Goal: Navigation & Orientation: Understand site structure

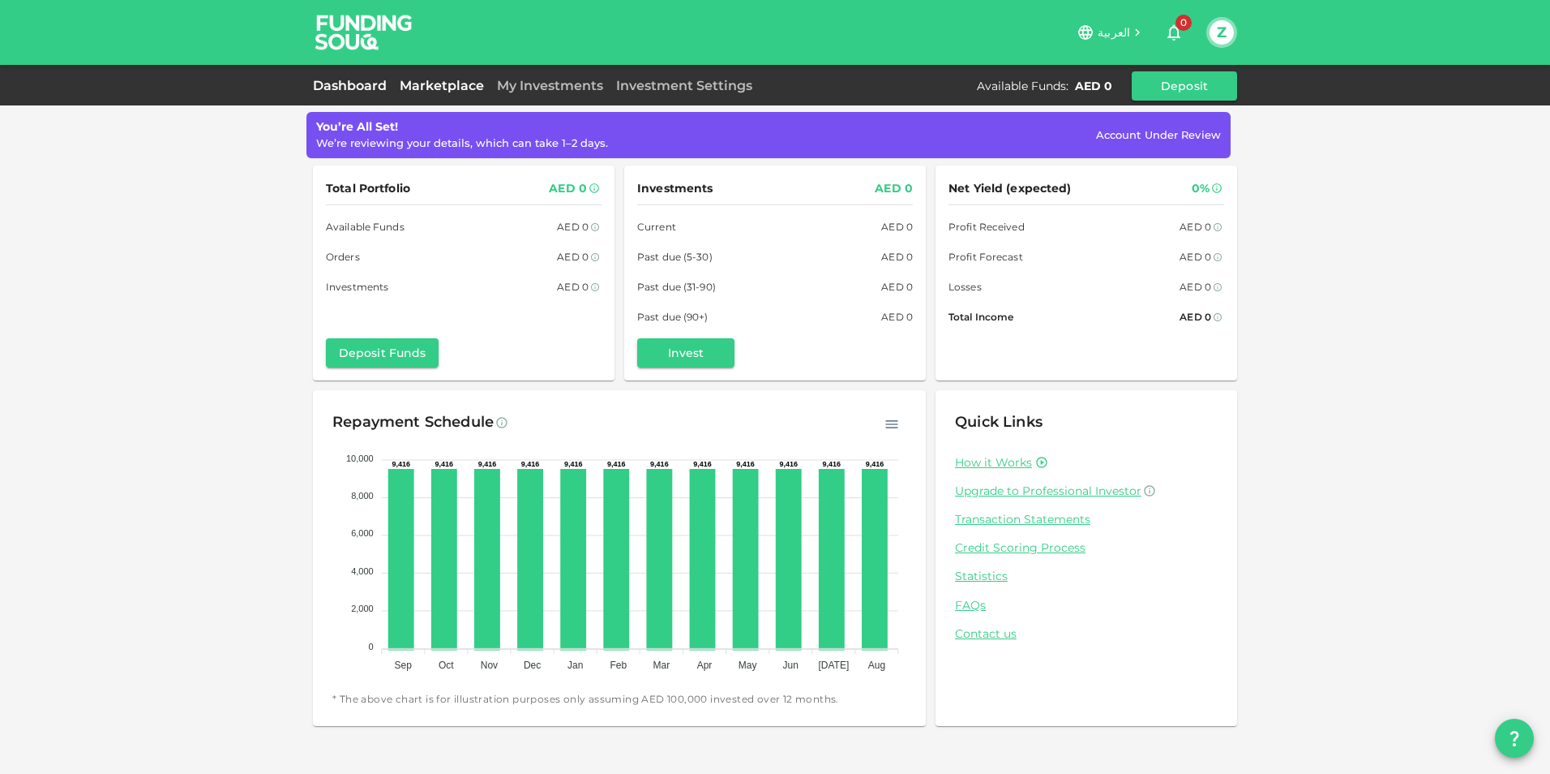
click at [463, 88] on link "Marketplace" at bounding box center [441, 85] width 97 height 15
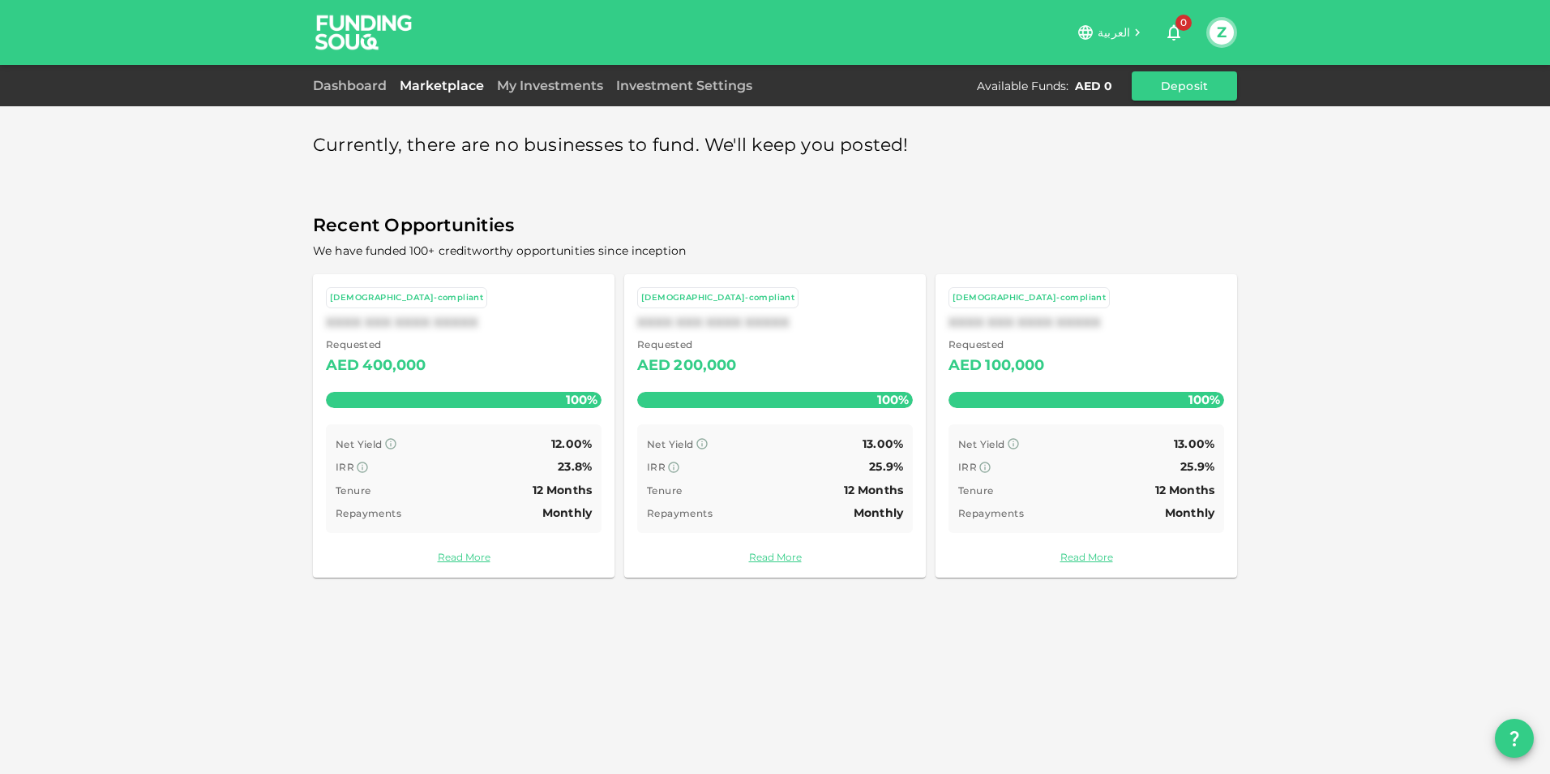
click at [1064, 402] on div "100%" at bounding box center [1087, 400] width 276 height 16
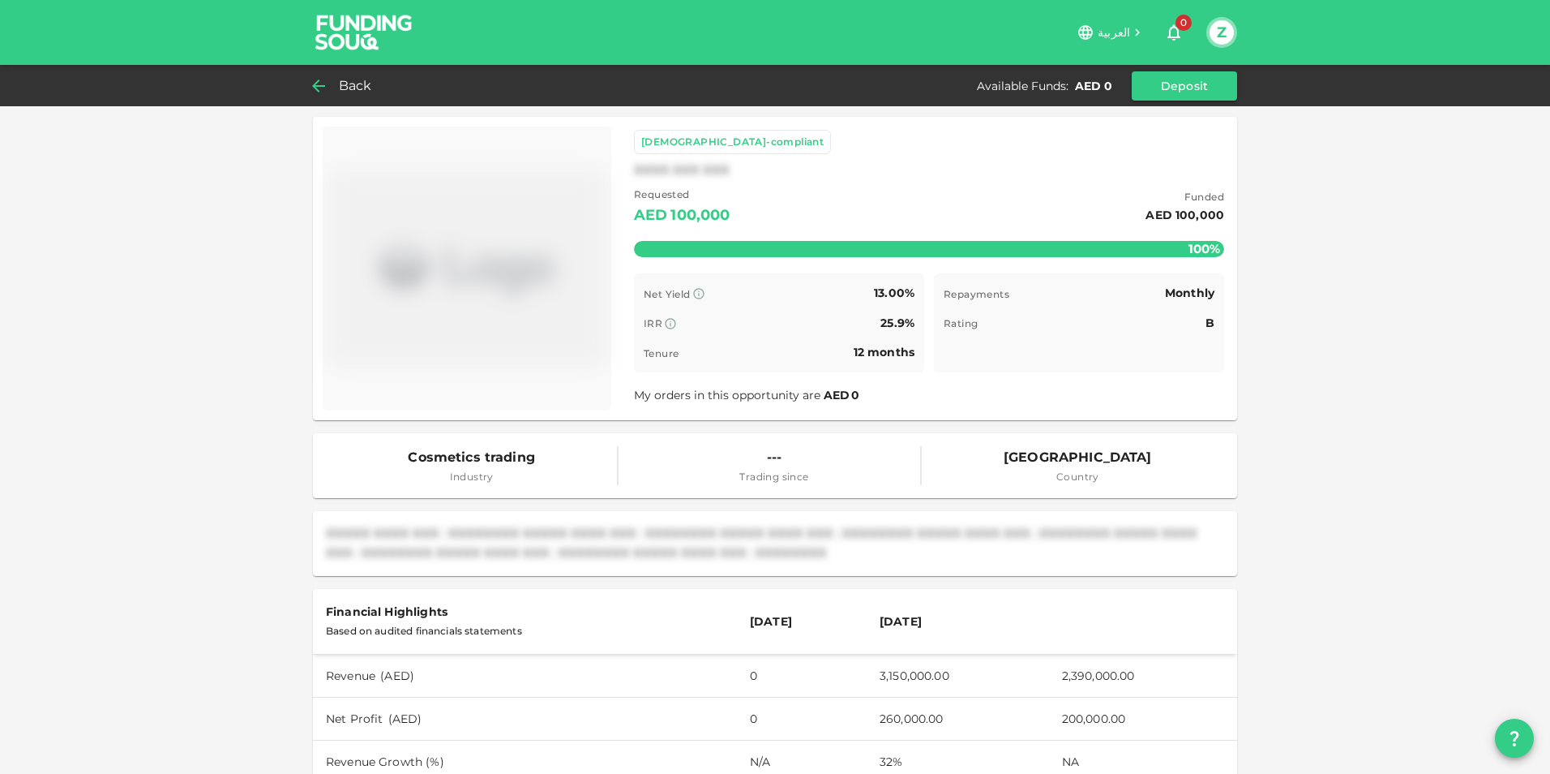
click at [322, 87] on icon at bounding box center [318, 85] width 19 height 19
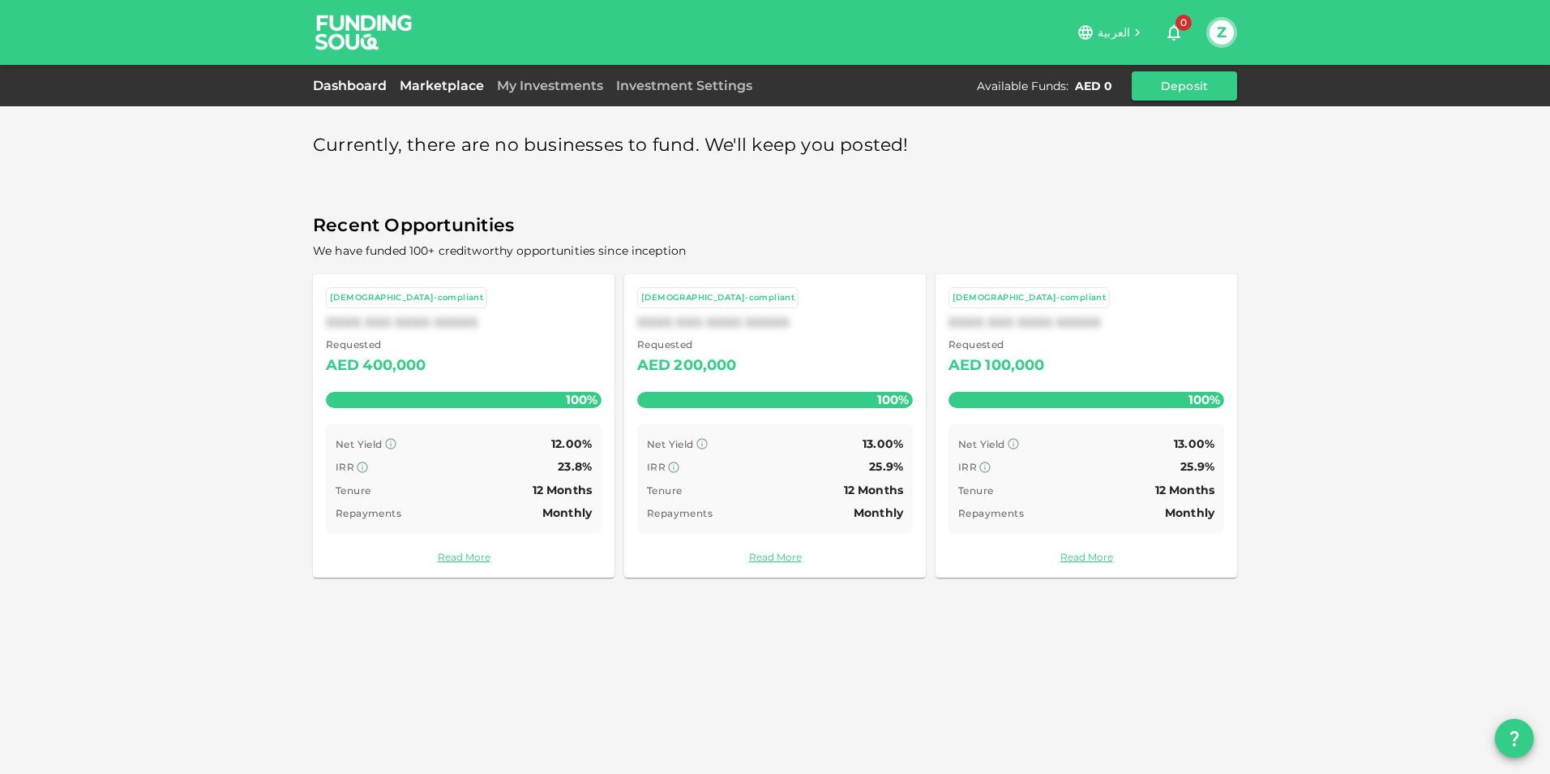
click at [335, 79] on link "Dashboard" at bounding box center [353, 85] width 80 height 15
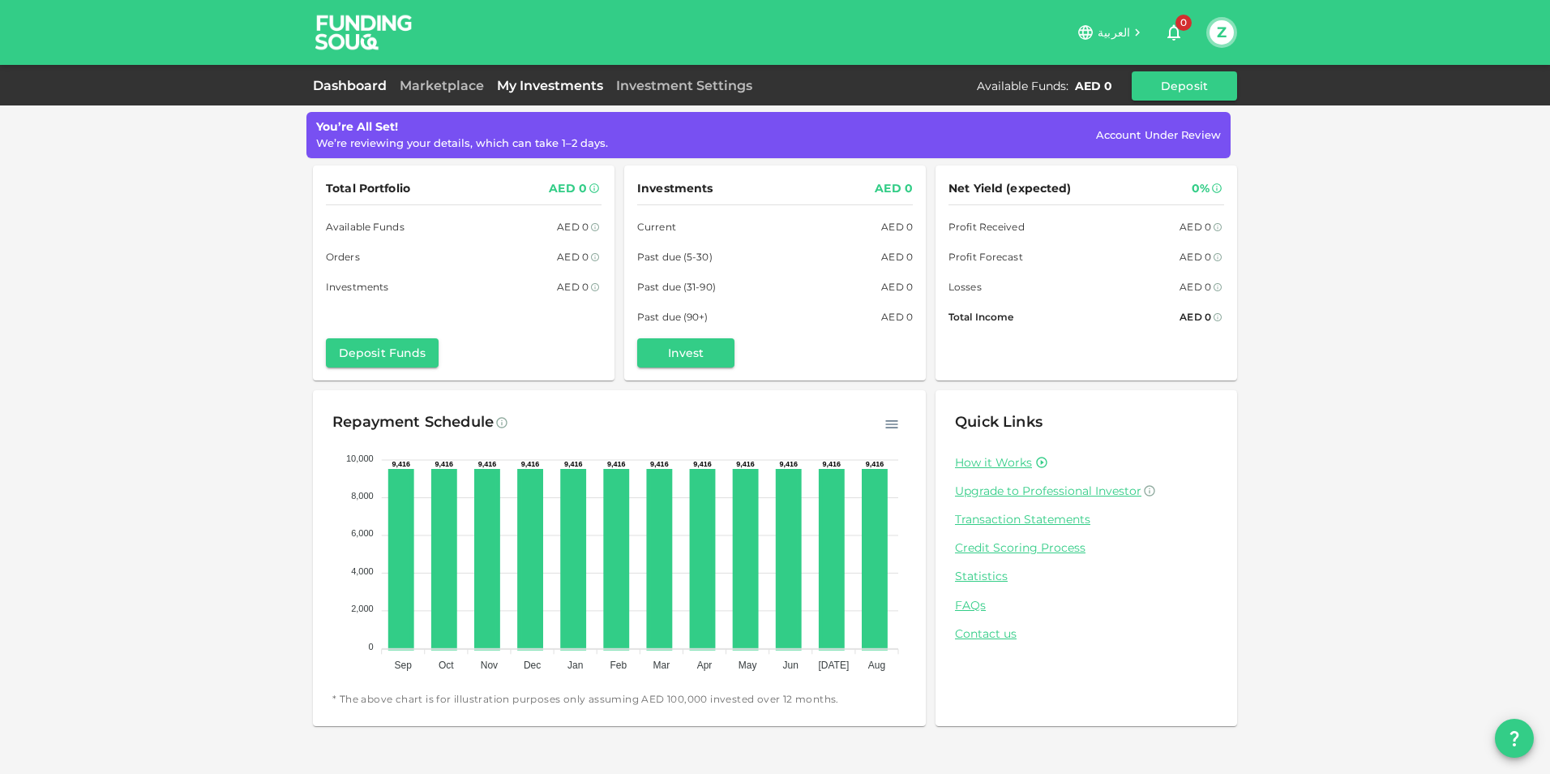
click at [547, 84] on link "My Investments" at bounding box center [550, 85] width 119 height 15
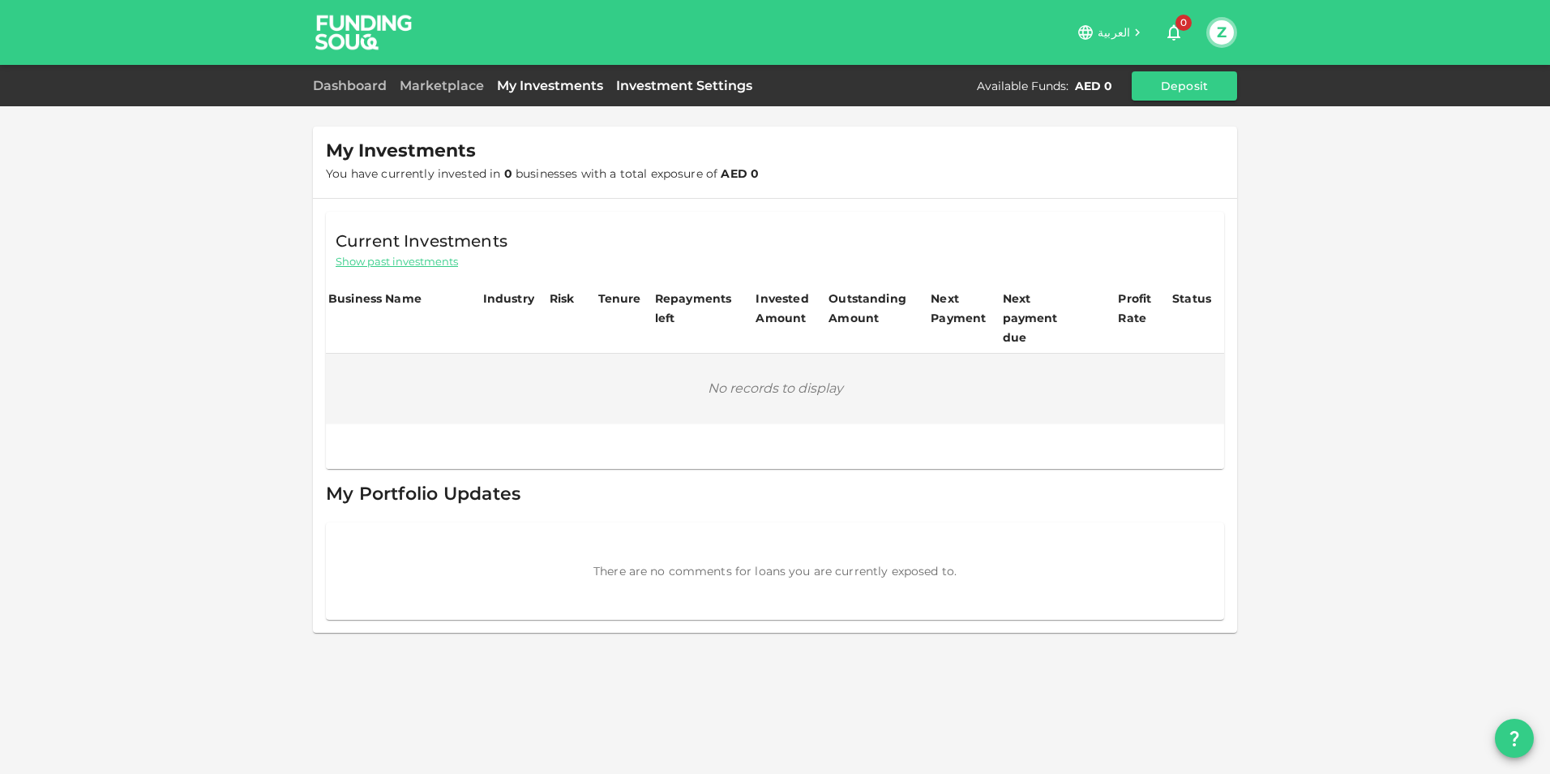
click at [641, 90] on link "Investment Settings" at bounding box center [684, 85] width 149 height 15
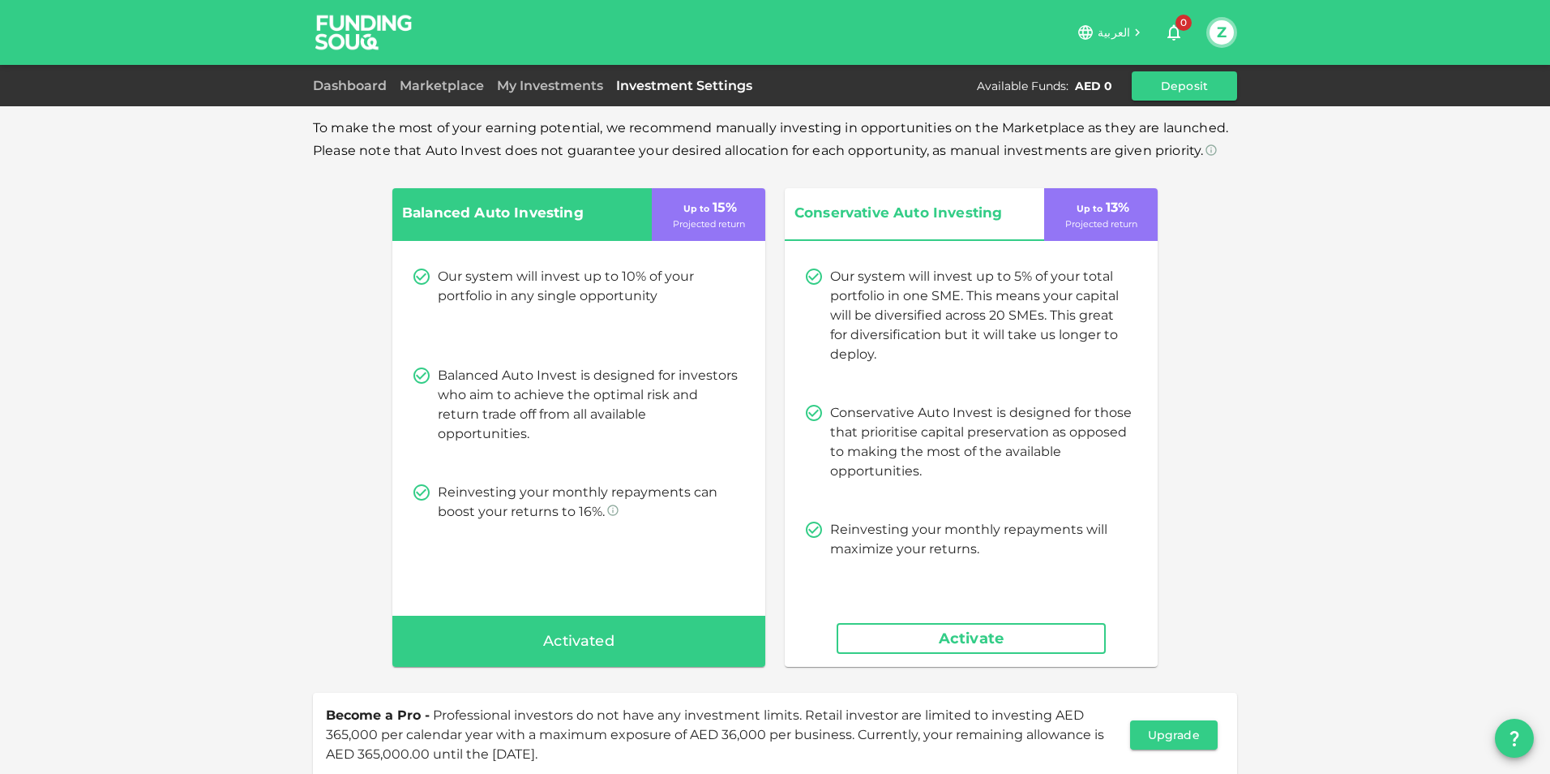
click at [349, 70] on div "Dashboard Marketplace My Investments Investment Settings Available Funds : AED …" at bounding box center [775, 85] width 1550 height 41
click at [354, 82] on link "Dashboard" at bounding box center [353, 85] width 80 height 15
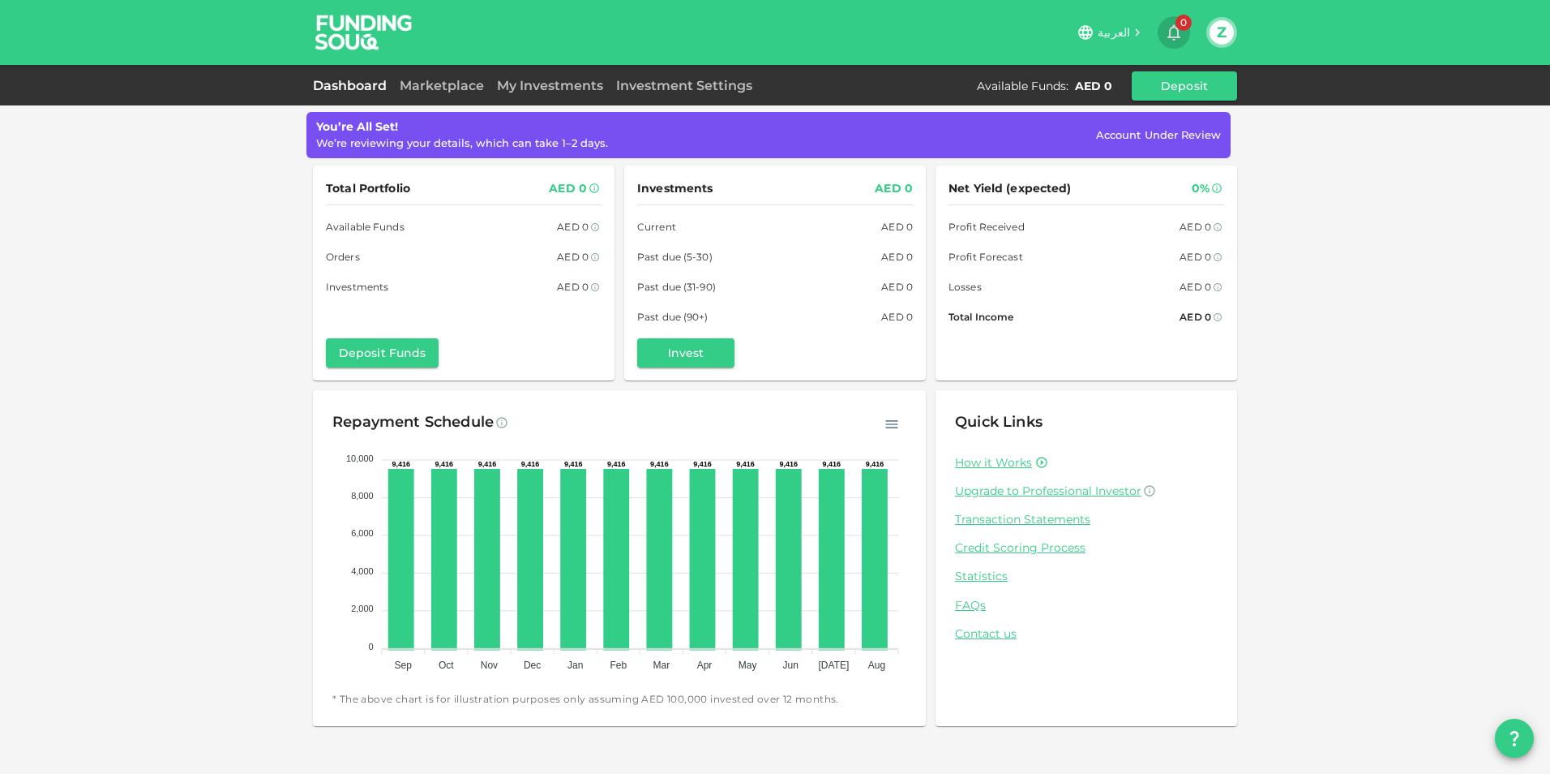
click at [1182, 32] on icon "button" at bounding box center [1173, 32] width 19 height 19
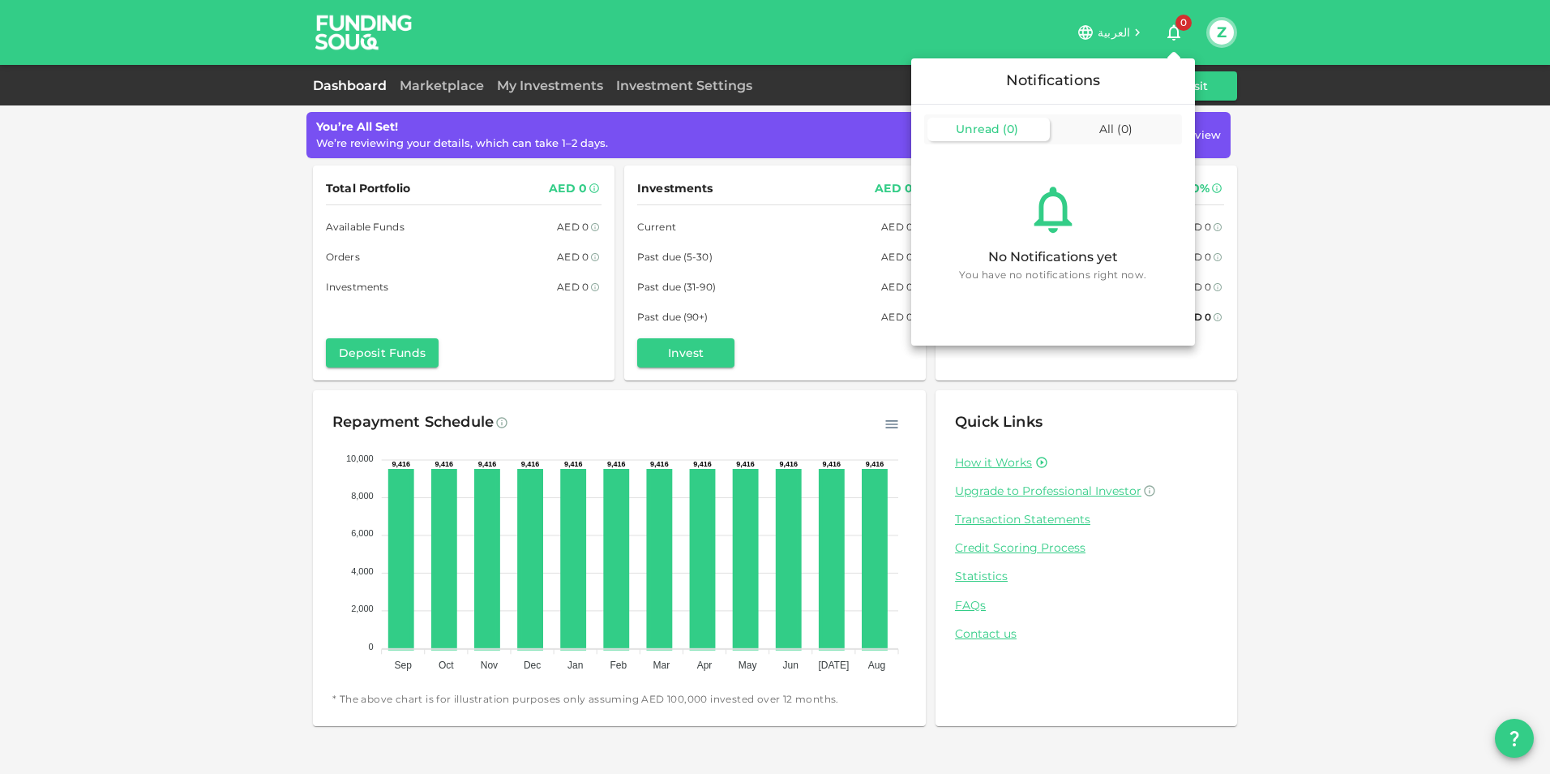
click at [1182, 32] on div at bounding box center [775, 387] width 1550 height 774
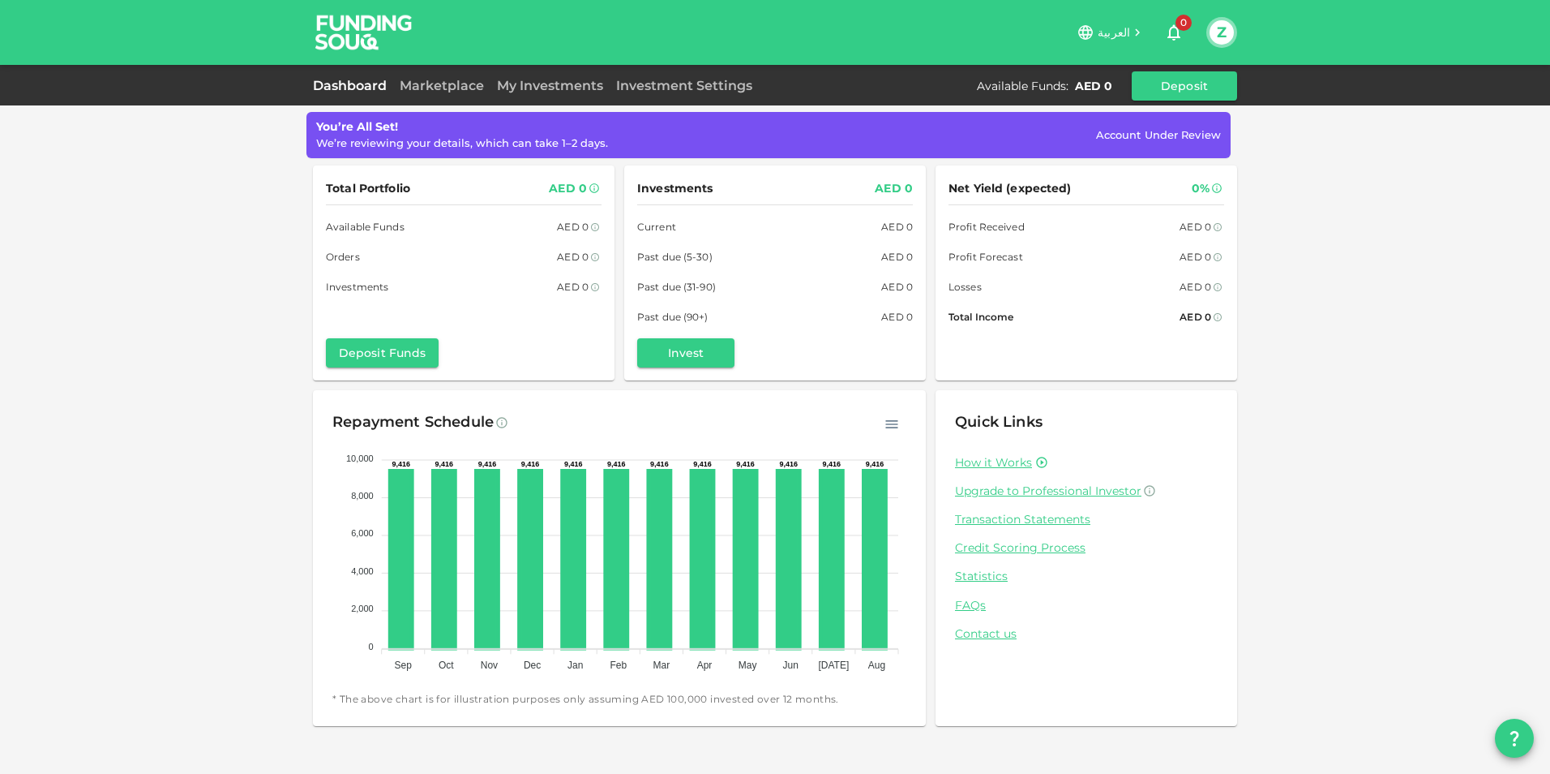
click at [790, 38] on div "العربية 0 Z" at bounding box center [826, 32] width 822 height 32
